Goal: Navigation & Orientation: Go to known website

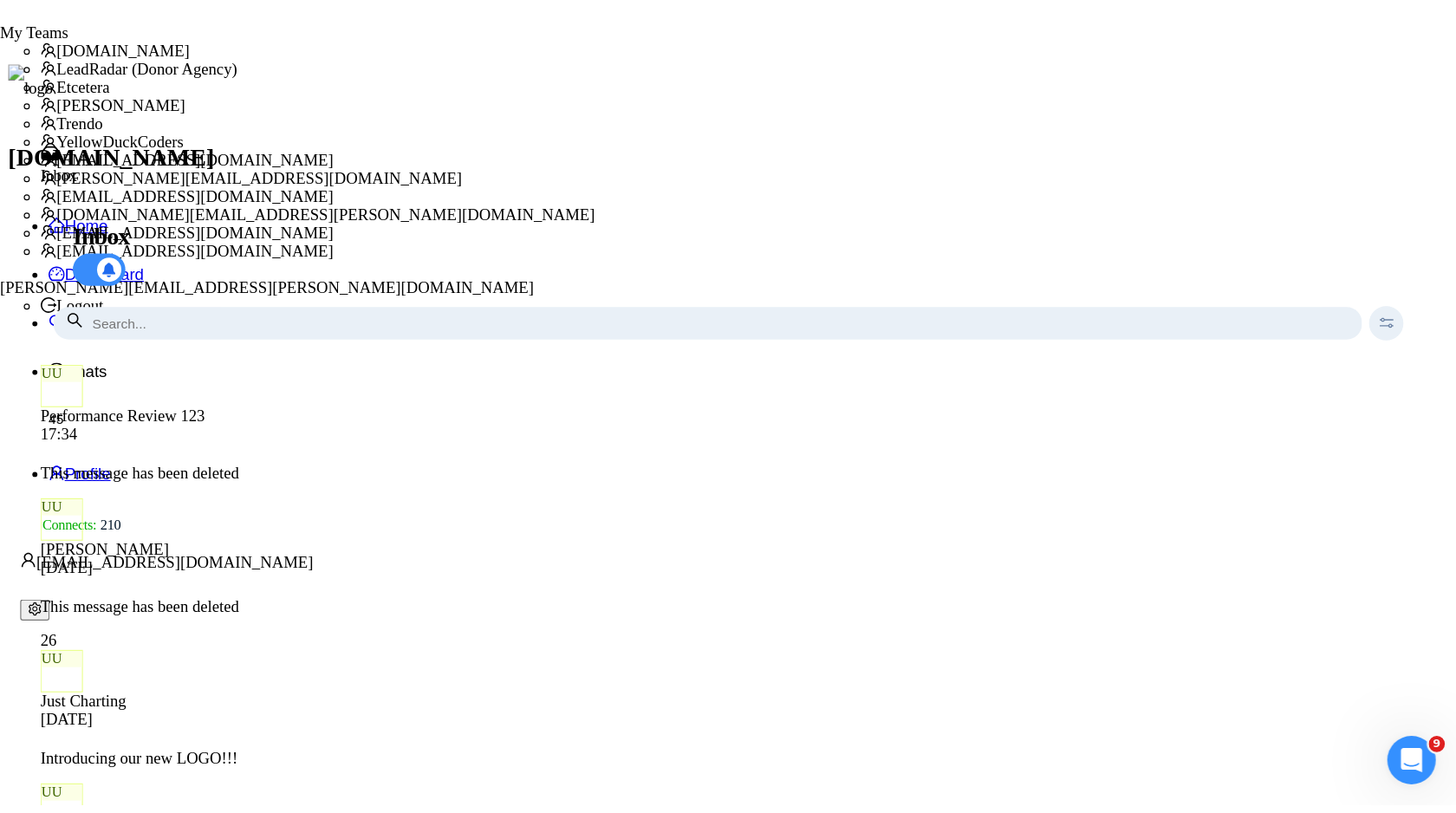
scroll to position [6056, 0]
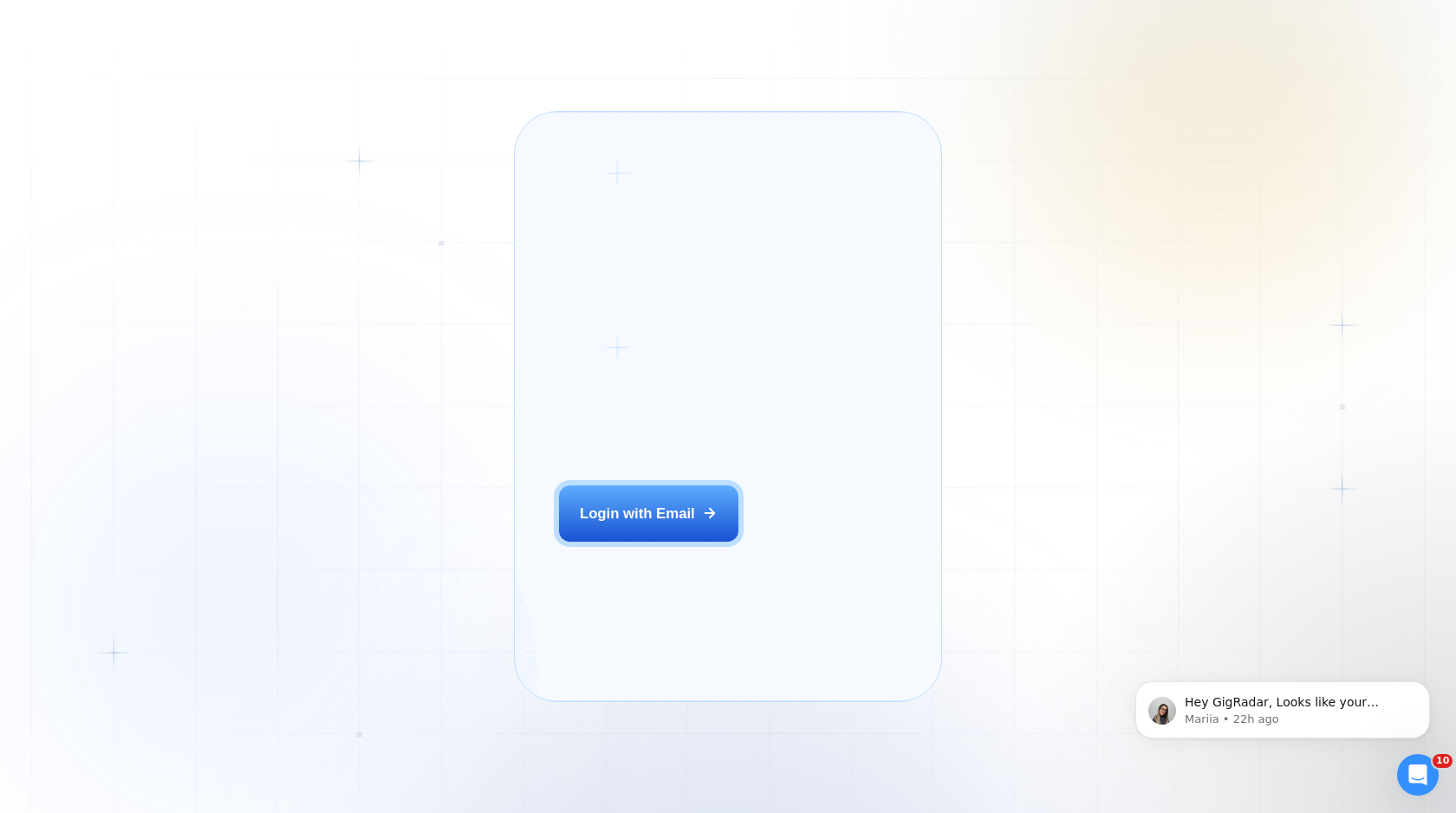
click at [643, 337] on span "Welcome to" at bounding box center [649, 381] width 179 height 89
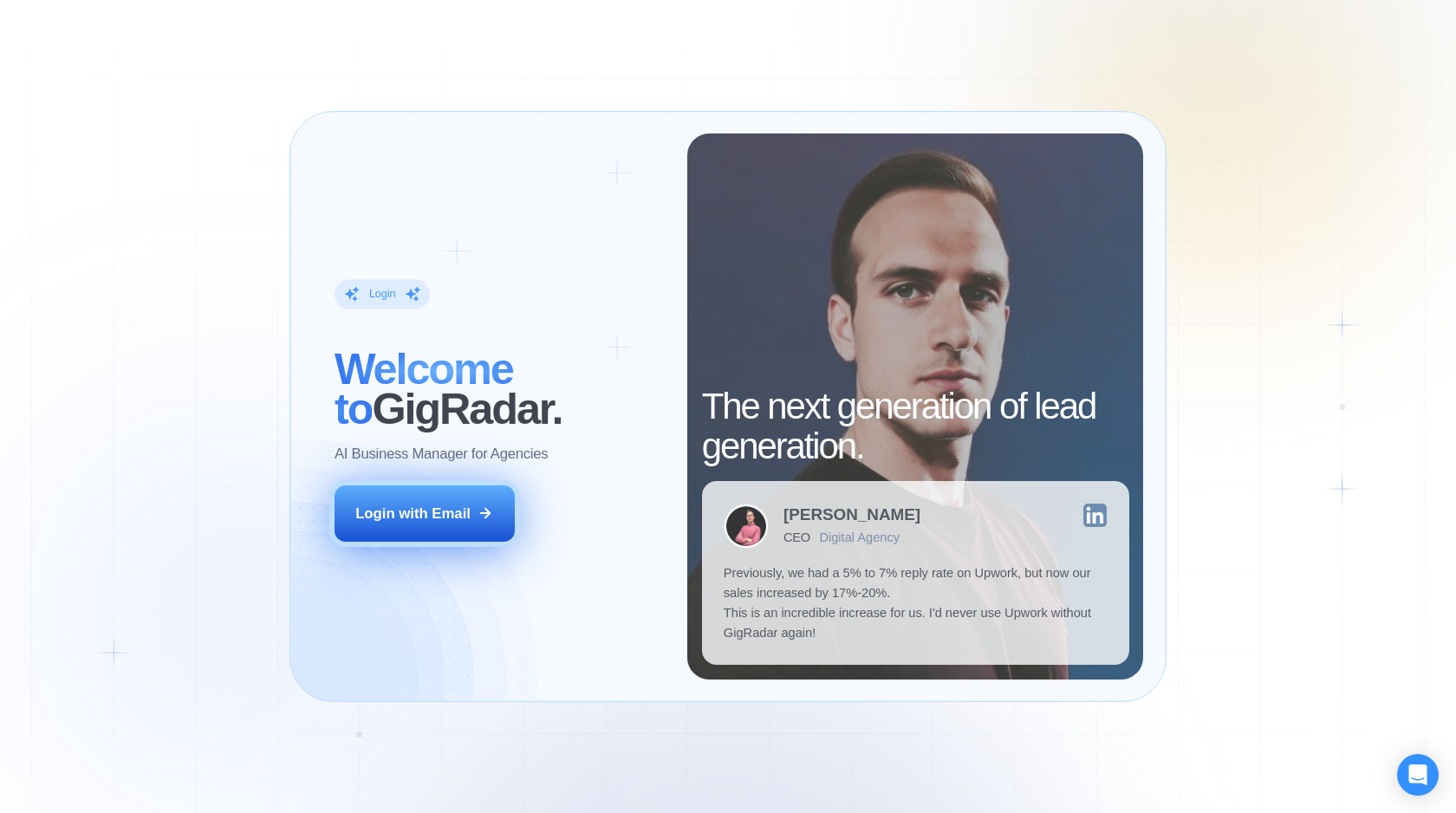
click at [408, 518] on div "Login with Email" at bounding box center [413, 513] width 115 height 20
